Goal: Transaction & Acquisition: Download file/media

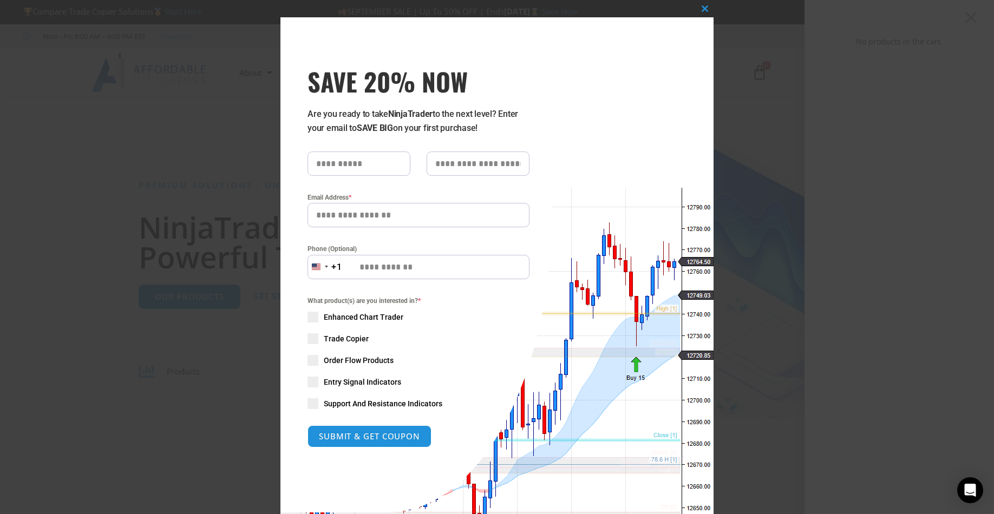
click at [971, 18] on div "Close this module SAVE 20% NOW Are you ready to take NinjaTrader to the next le…" at bounding box center [497, 257] width 994 height 514
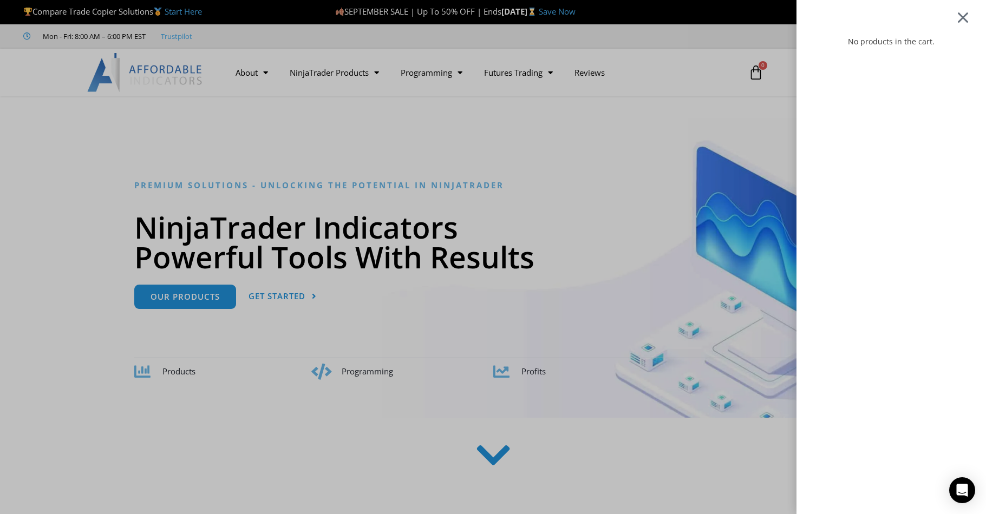
click at [969, 17] on div at bounding box center [963, 17] width 14 height 13
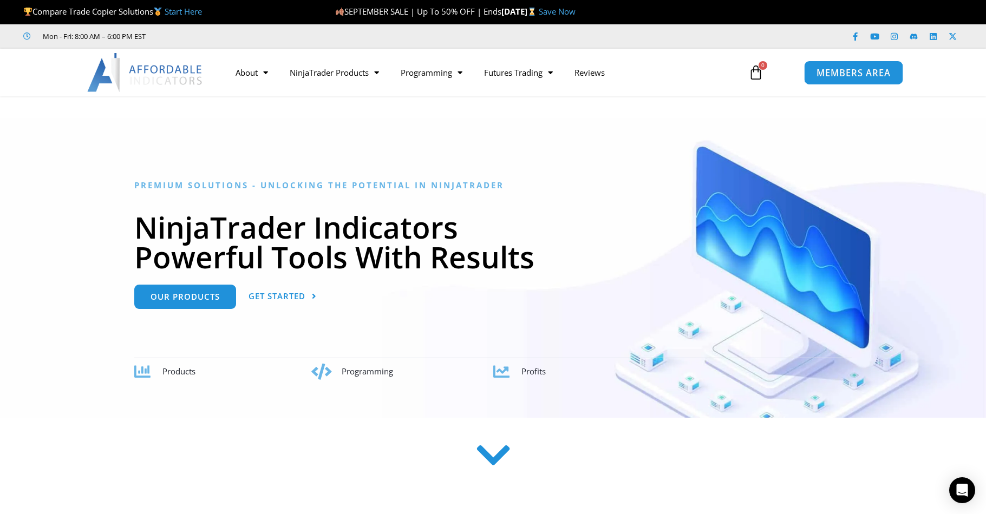
click at [869, 72] on span "MEMBERS AREA" at bounding box center [853, 72] width 74 height 9
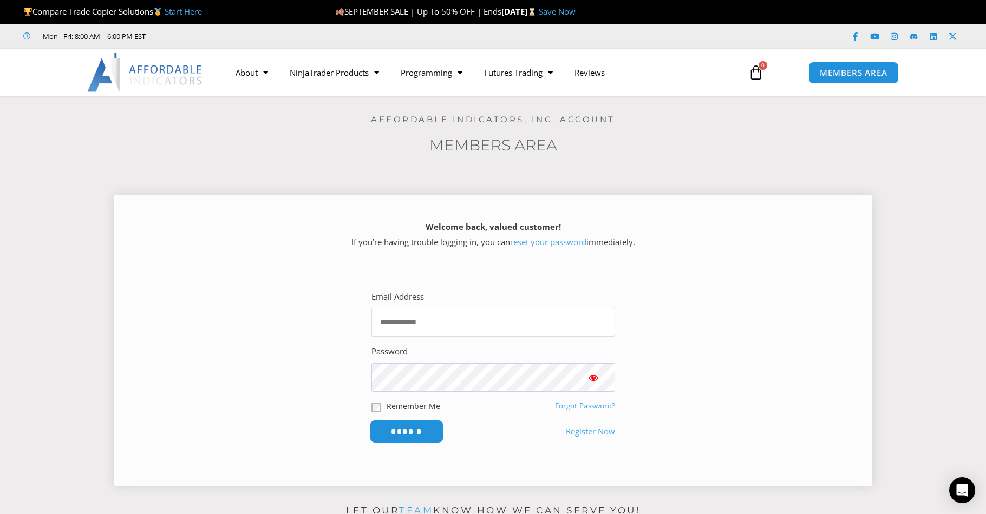
type input "**********"
click at [419, 435] on input "******" at bounding box center [406, 431] width 74 height 23
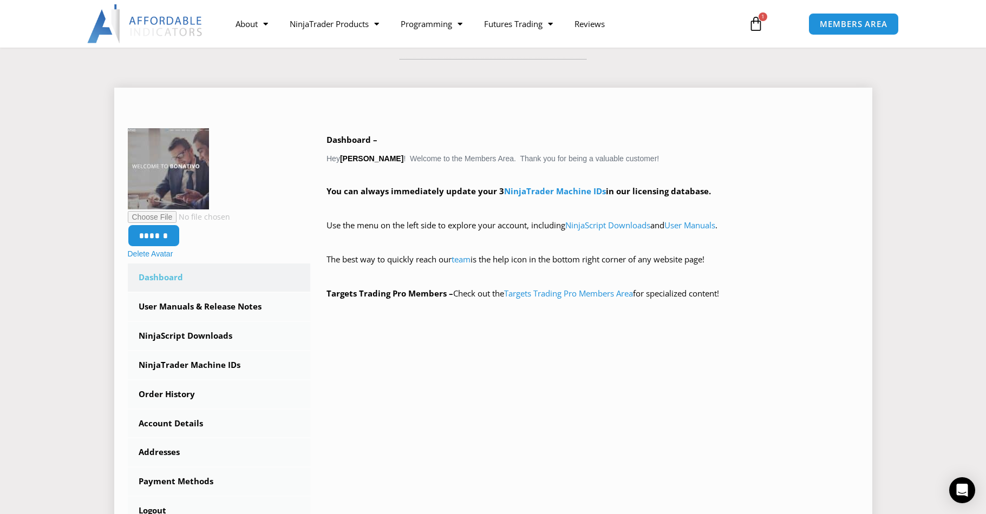
scroll to position [108, 0]
click at [185, 374] on link "NinjaTrader Machine IDs" at bounding box center [219, 365] width 183 height 28
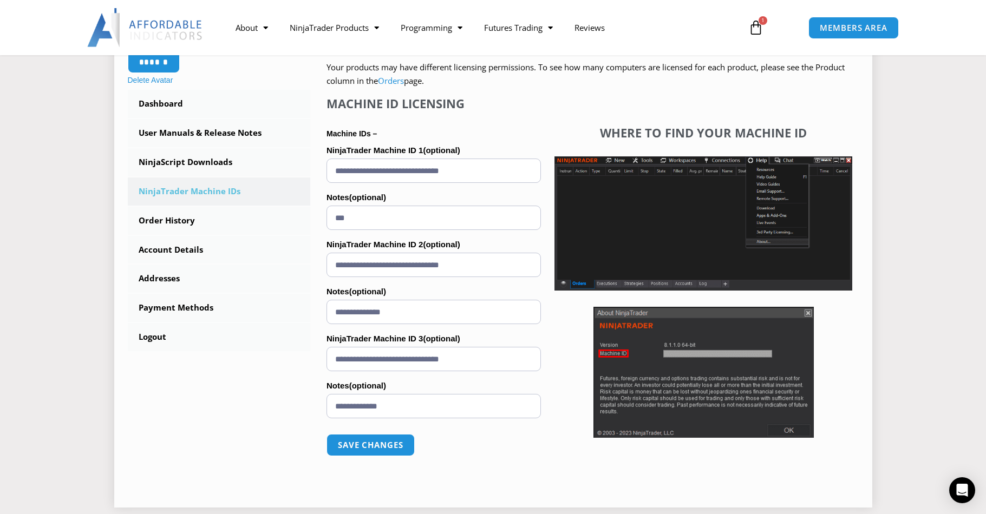
scroll to position [108, 0]
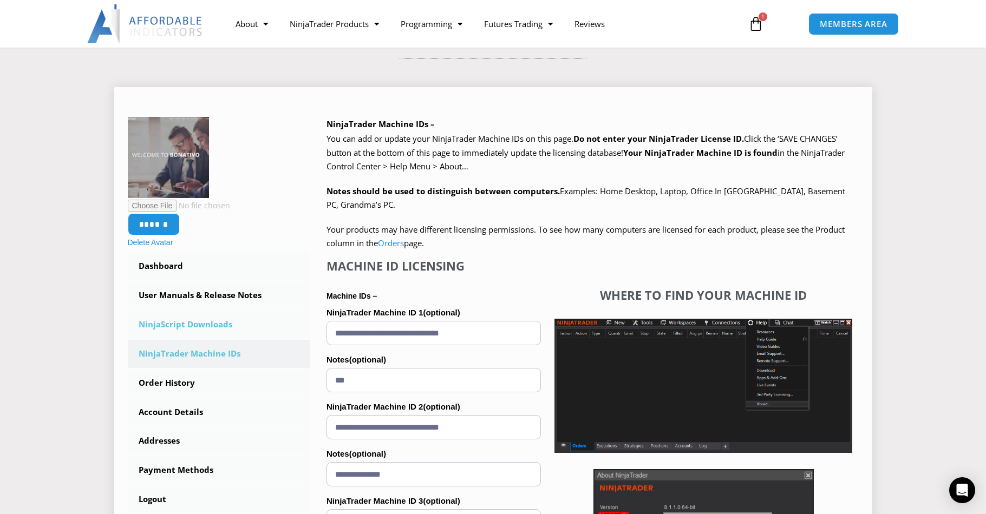
click at [209, 326] on link "NinjaScript Downloads" at bounding box center [219, 325] width 183 height 28
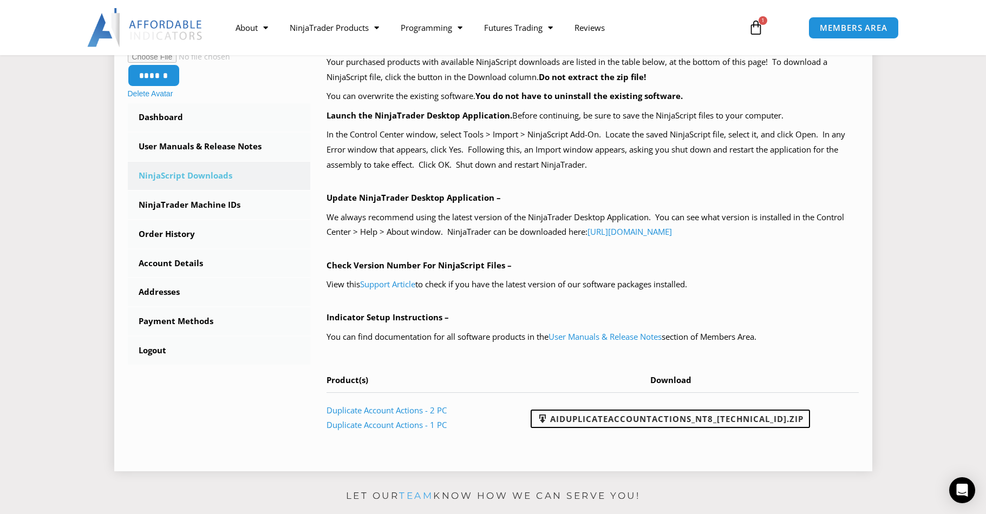
scroll to position [271, 0]
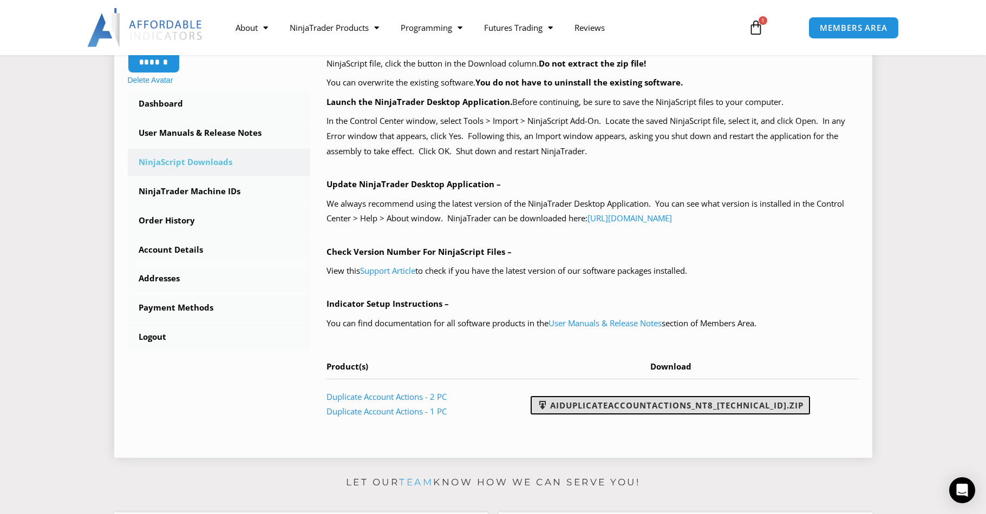
click at [629, 408] on link "AIDuplicateAccountActions_NT8_[TECHNICAL_ID].zip" at bounding box center [669, 405] width 279 height 18
